Goal: Information Seeking & Learning: Learn about a topic

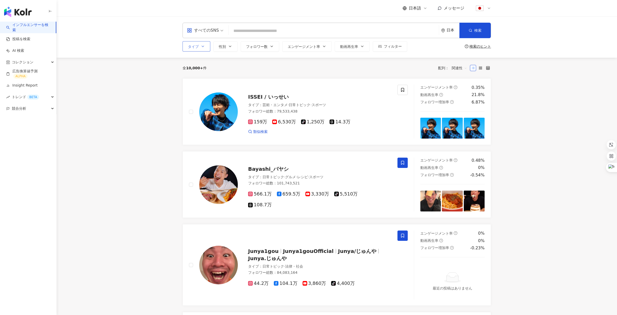
click at [201, 47] on icon "button" at bounding box center [203, 46] width 4 height 4
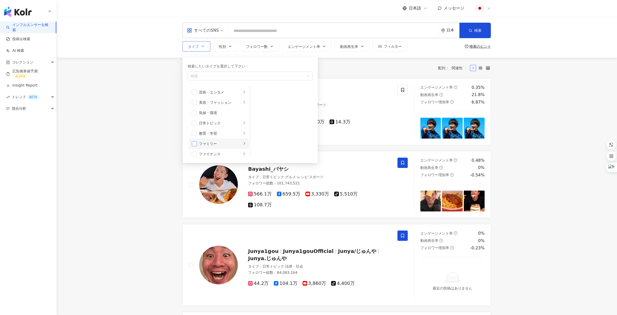
click at [193, 143] on span "button" at bounding box center [194, 143] width 5 height 5
click at [194, 125] on span "button" at bounding box center [194, 122] width 5 height 5
click at [197, 124] on span "button" at bounding box center [194, 122] width 5 height 5
click at [193, 144] on span "button" at bounding box center [194, 143] width 5 height 5
click at [254, 33] on input "search" at bounding box center [334, 31] width 206 height 10
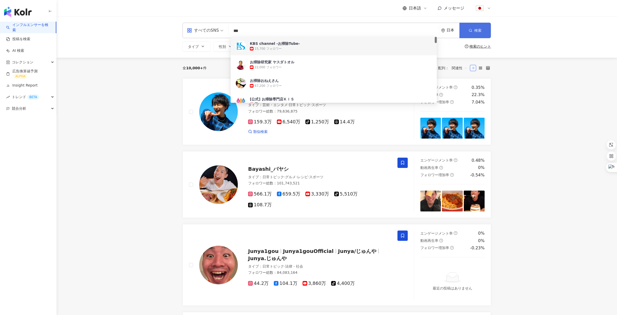
type input "***"
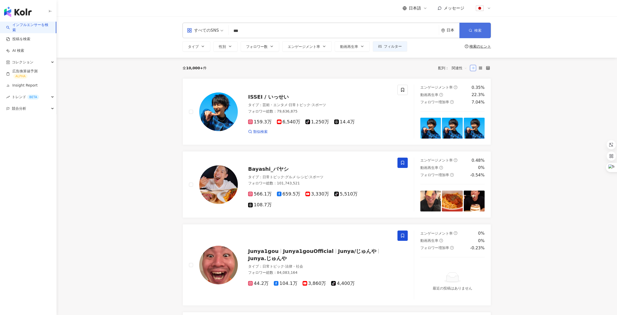
click at [476, 29] on span "検索" at bounding box center [478, 30] width 7 height 4
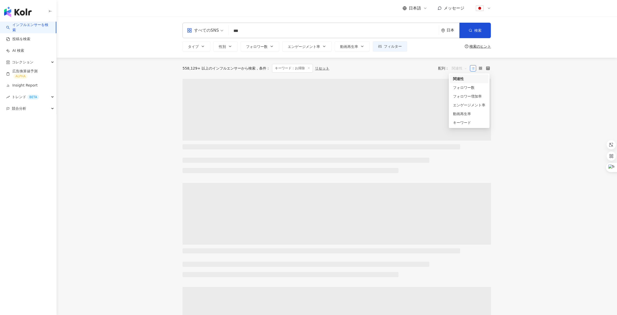
click at [458, 66] on span "関連性" at bounding box center [459, 68] width 15 height 8
click at [460, 122] on div "キーワード" at bounding box center [469, 123] width 32 height 6
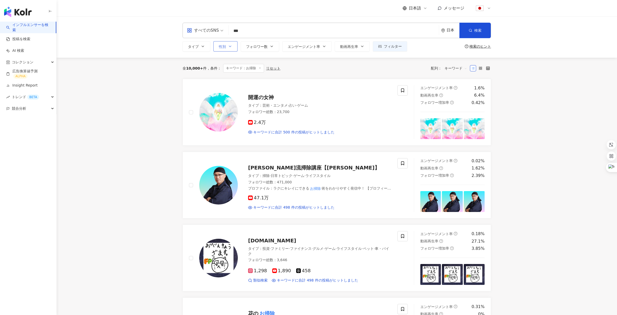
click at [232, 48] on icon "button" at bounding box center [230, 46] width 4 height 4
click at [220, 79] on label "女性" at bounding box center [230, 77] width 23 height 6
click at [315, 75] on div "全 10,000+ 件 条件 ： キーワード：お掃除 リセット 配列： キーワード" at bounding box center [337, 68] width 309 height 21
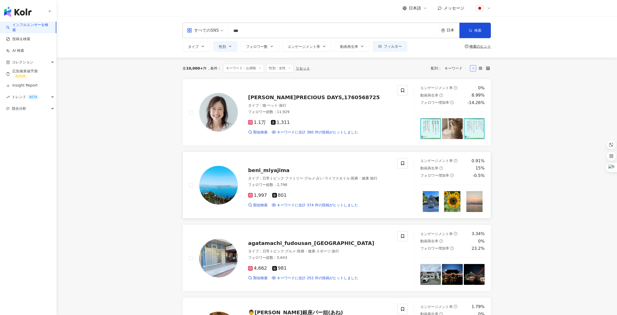
click at [277, 169] on span "beni_miyajima" at bounding box center [268, 170] width 41 height 6
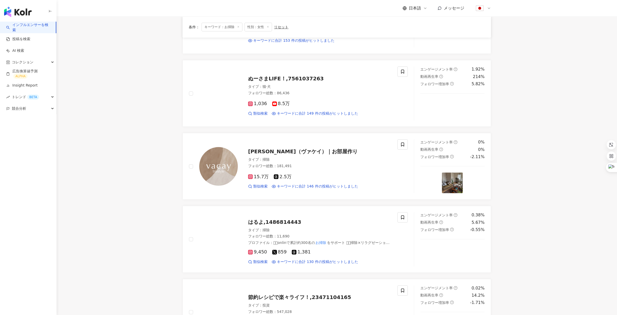
scroll to position [606, 0]
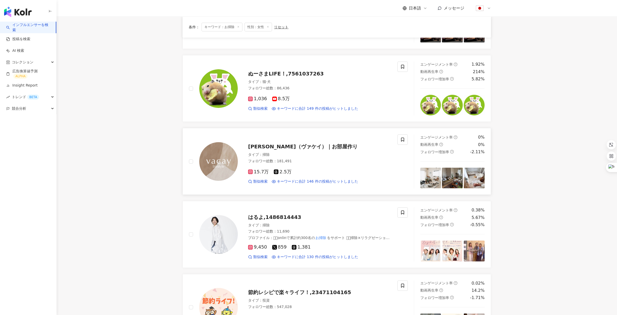
click at [298, 147] on span "Vacay（ヴァケイ）｜お部屋作り" at bounding box center [303, 146] width 110 height 6
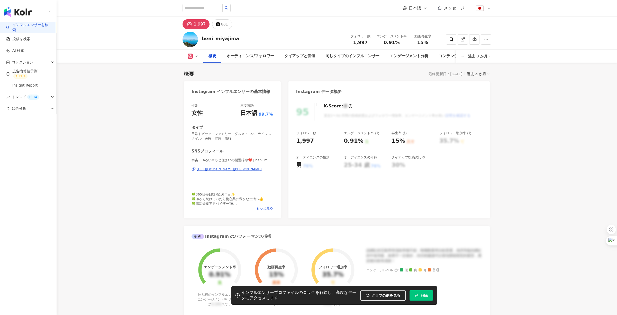
click at [423, 293] on span "解除" at bounding box center [424, 295] width 7 height 4
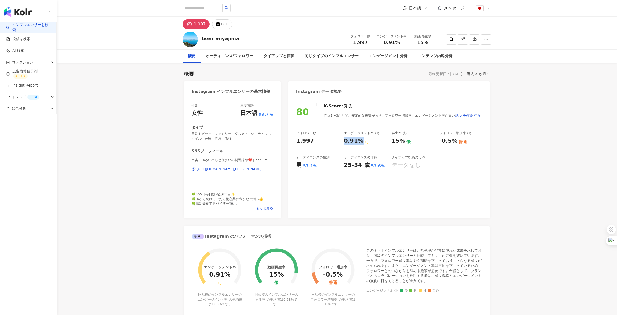
drag, startPoint x: 360, startPoint y: 144, endPoint x: 345, endPoint y: 138, distance: 15.6
click at [345, 138] on div "0.91%" at bounding box center [354, 141] width 20 height 8
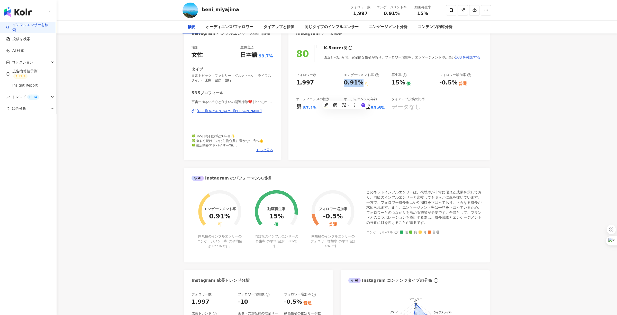
scroll to position [66, 0]
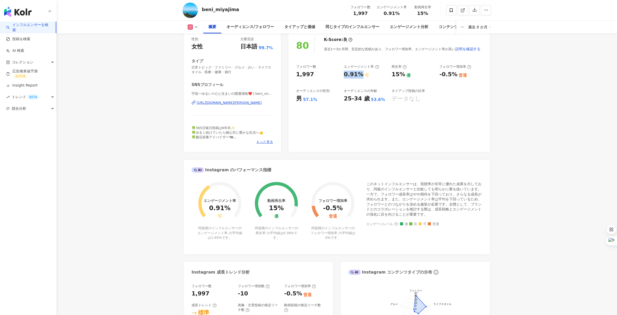
click at [353, 70] on div "0.91%" at bounding box center [354, 74] width 20 height 8
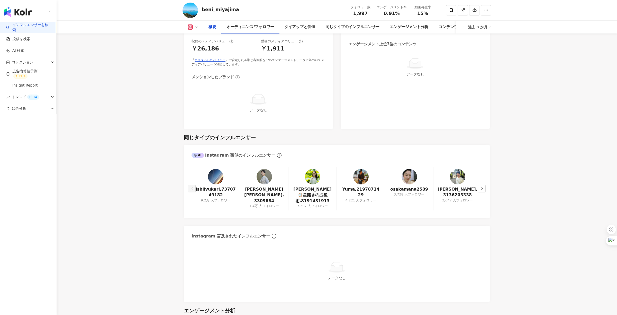
scroll to position [0, 0]
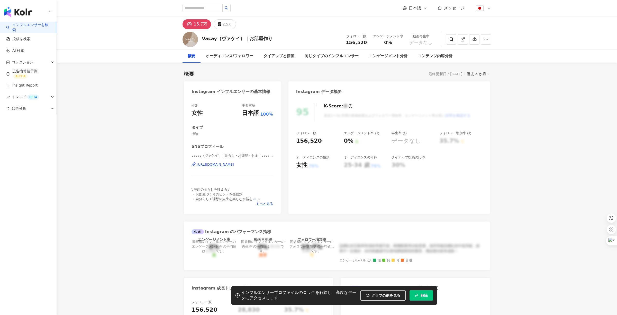
click at [423, 295] on span "解除" at bounding box center [424, 295] width 7 height 4
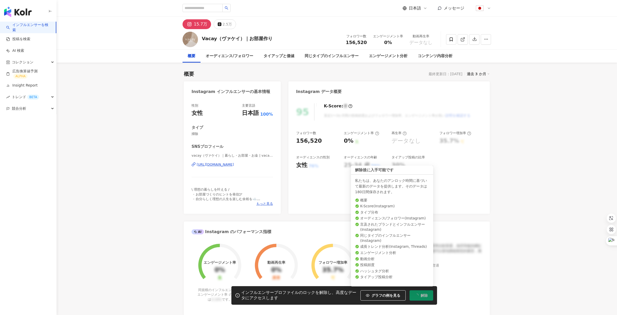
click at [429, 295] on button "解除" at bounding box center [422, 295] width 24 height 10
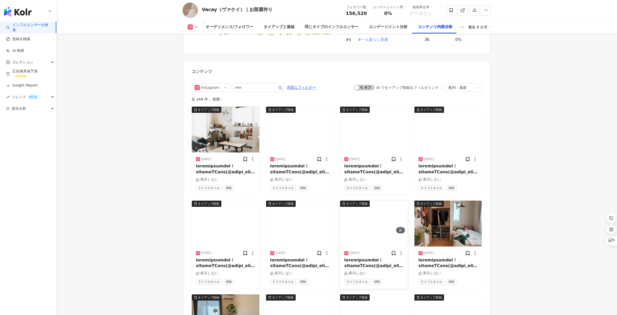
scroll to position [1541, 0]
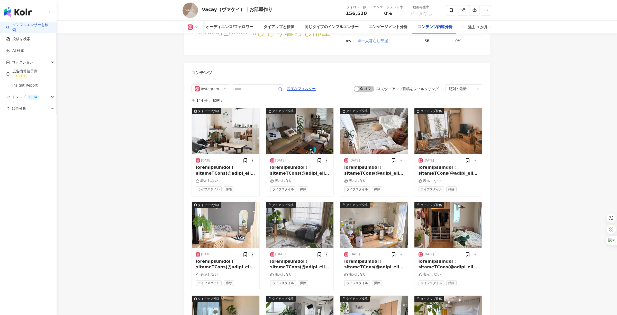
click at [28, 25] on link "インフルエンサーを検索" at bounding box center [29, 27] width 46 height 10
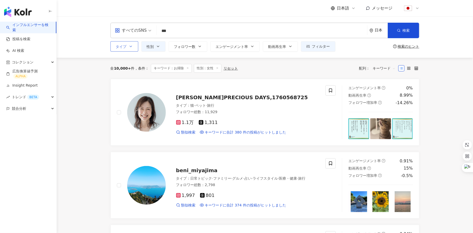
click at [127, 47] on button "タイプ" at bounding box center [124, 46] width 28 height 10
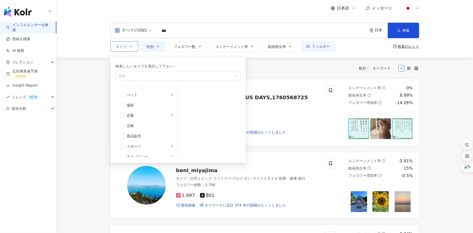
scroll to position [178, 0]
click at [214, 32] on input "***" at bounding box center [261, 31] width 206 height 10
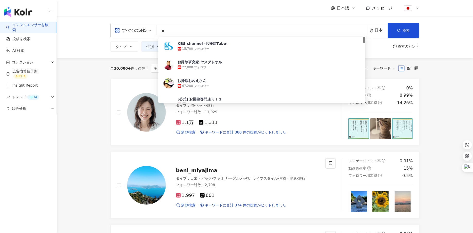
type input "*"
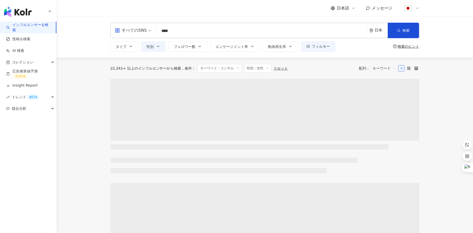
type input "****"
click at [266, 69] on span at bounding box center [267, 68] width 3 height 3
click at [325, 43] on button "フィルター" at bounding box center [318, 46] width 34 height 10
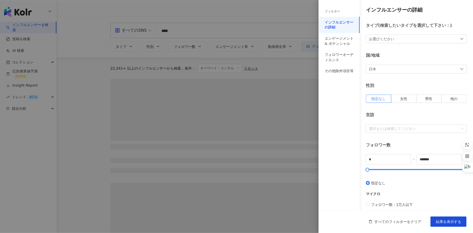
click at [298, 70] on div at bounding box center [236, 116] width 473 height 233
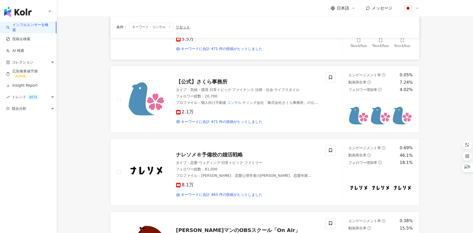
scroll to position [525, 0]
